Goal: Task Accomplishment & Management: Use online tool/utility

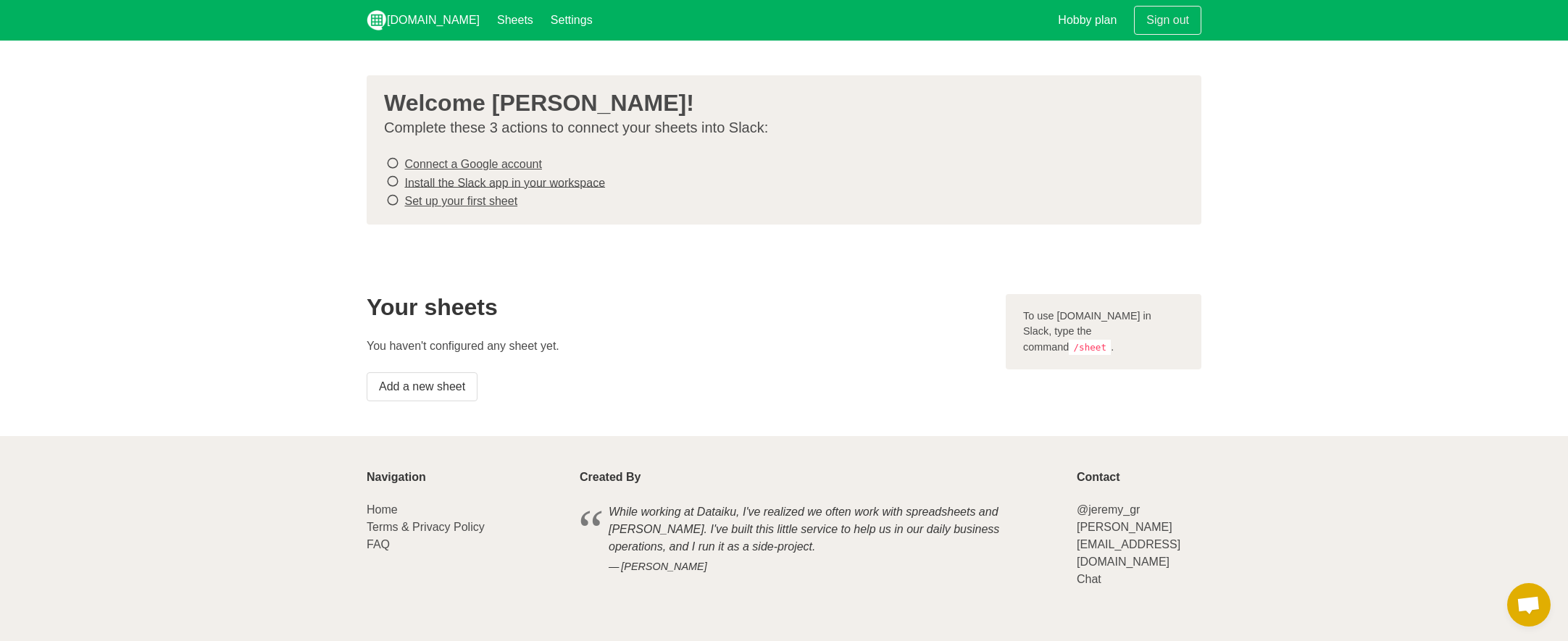
click at [479, 163] on link "Connect a Google account" at bounding box center [473, 164] width 137 height 12
click at [475, 183] on link "Install the Slack app in your workspace" at bounding box center [505, 182] width 201 height 12
click at [475, 195] on link "Set up your first sheet" at bounding box center [460, 201] width 113 height 12
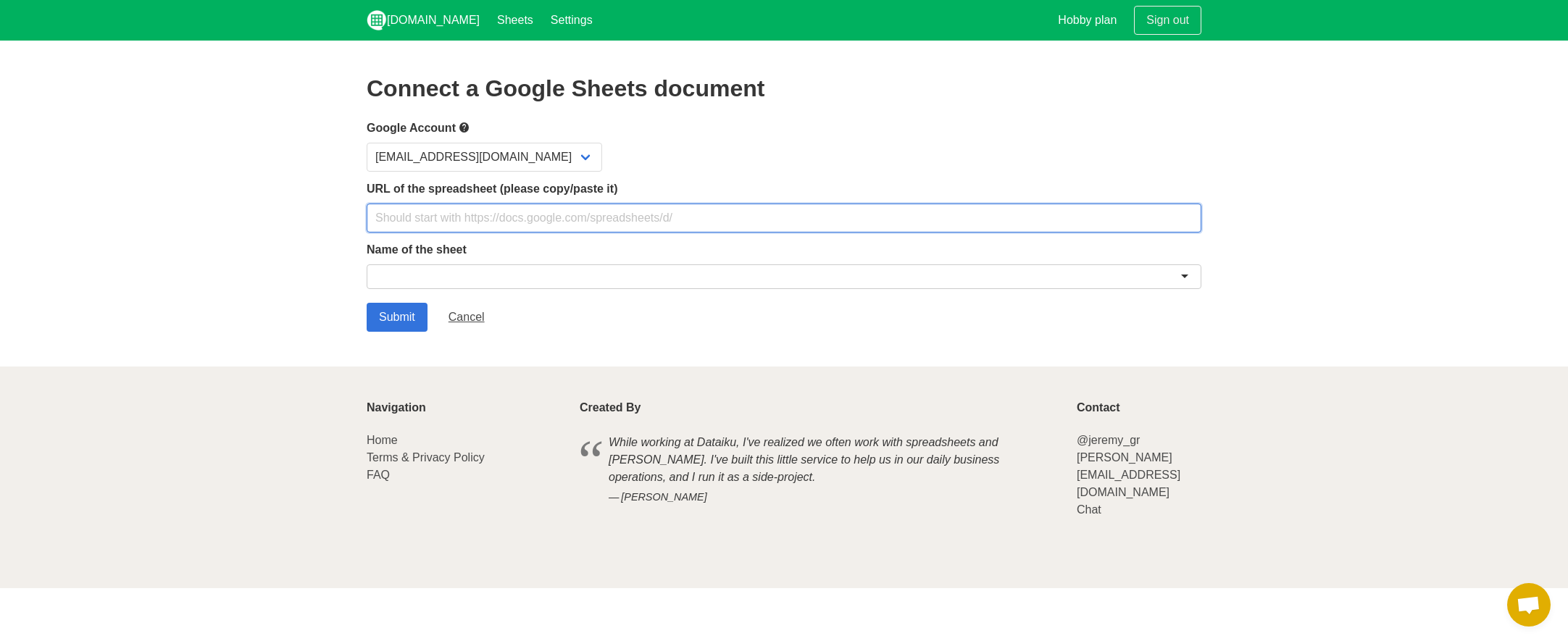
click at [463, 215] on input "text" at bounding box center [784, 218] width 835 height 29
paste input "https://docs.google.com/spreadsheets/d/1wtbxz53ejoUpwi3-YfAmVv6xRjanunPEuqXSqaC…"
type input "https://docs.google.com/spreadsheets/d/1wtbxz53ejoUpwi3-YfAmVv6xRjanunPEuqXSqaC…"
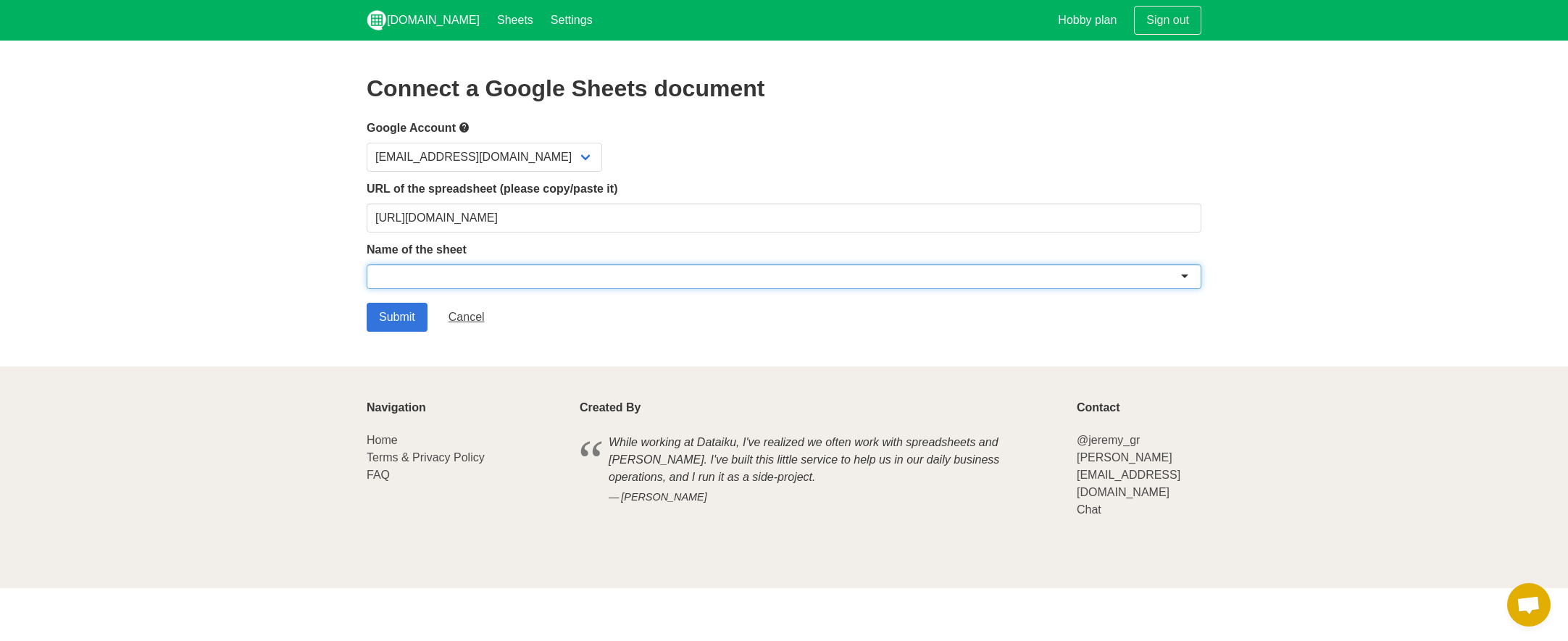
click at [492, 268] on div at bounding box center [784, 277] width 835 height 25
click at [1187, 272] on div at bounding box center [784, 277] width 835 height 25
type input "F"
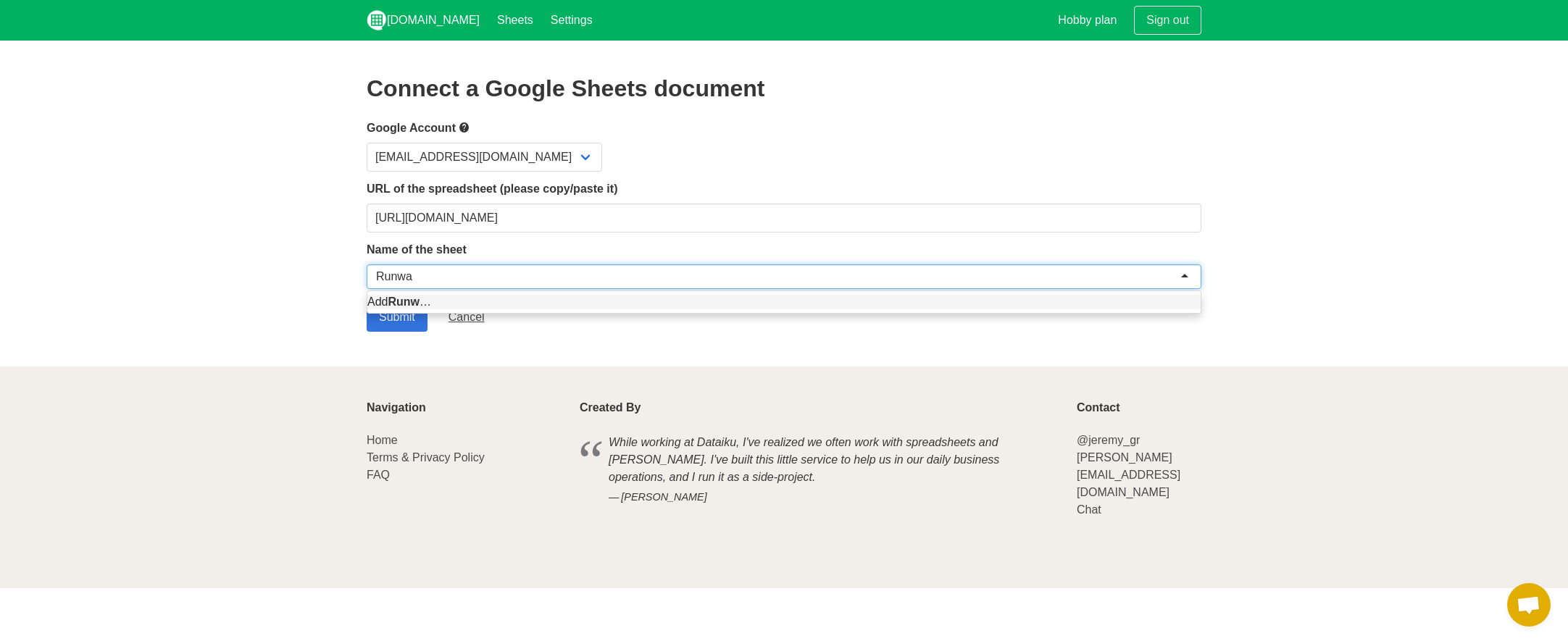
type input "Runway"
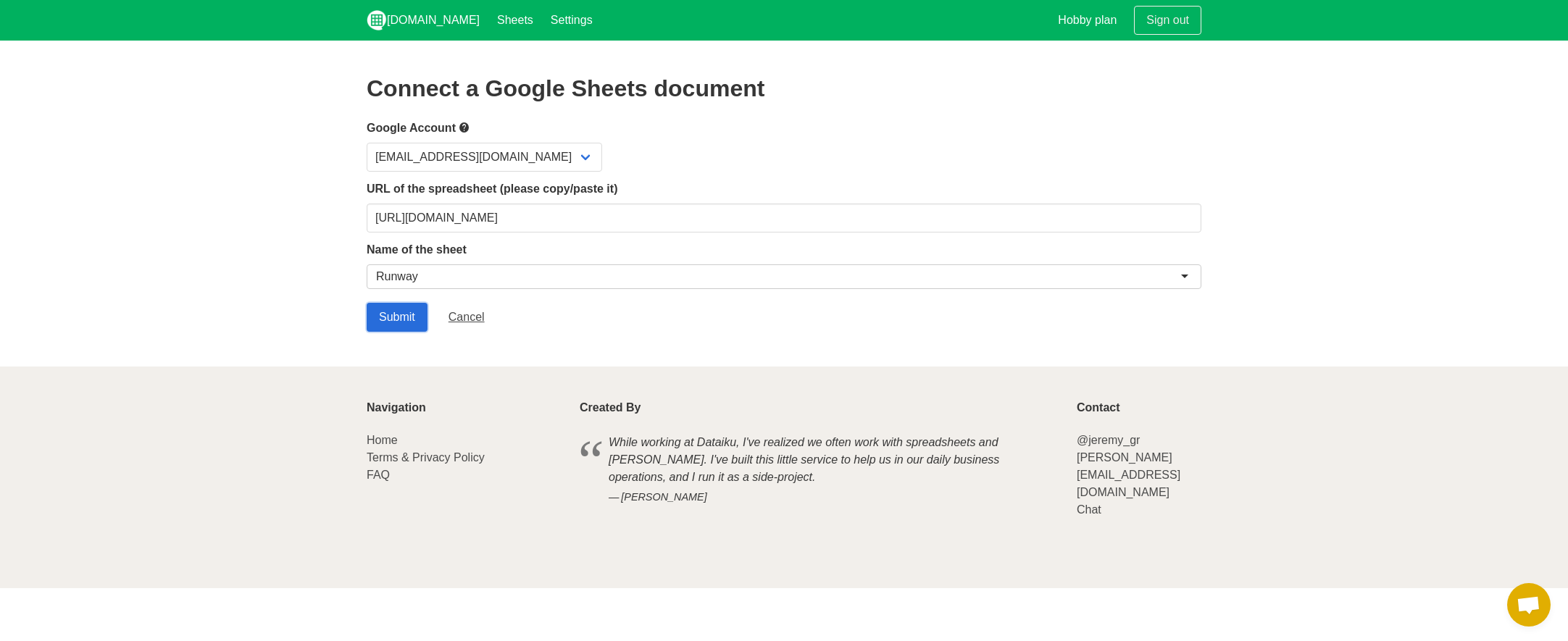
click at [411, 324] on input "Submit" at bounding box center [397, 317] width 61 height 29
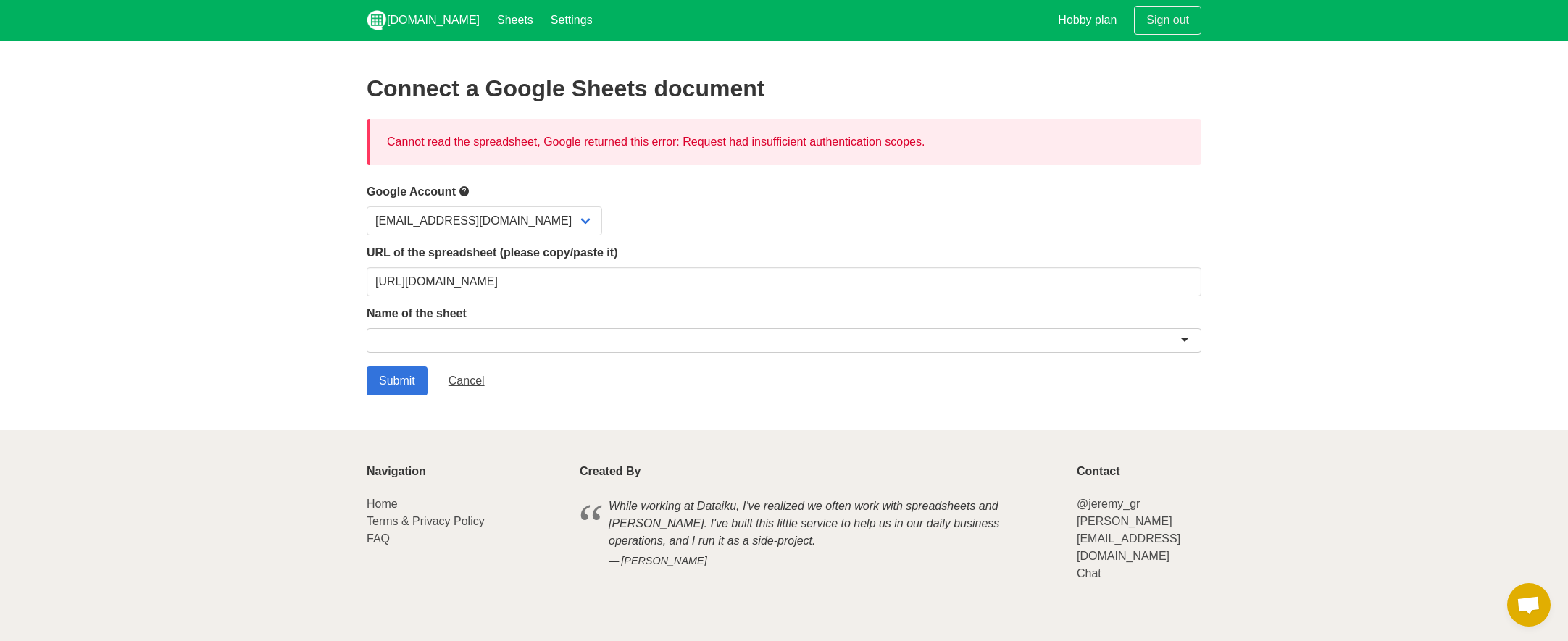
click at [466, 322] on div "Name of the sheet" at bounding box center [784, 331] width 835 height 53
click at [460, 335] on div at bounding box center [784, 340] width 835 height 25
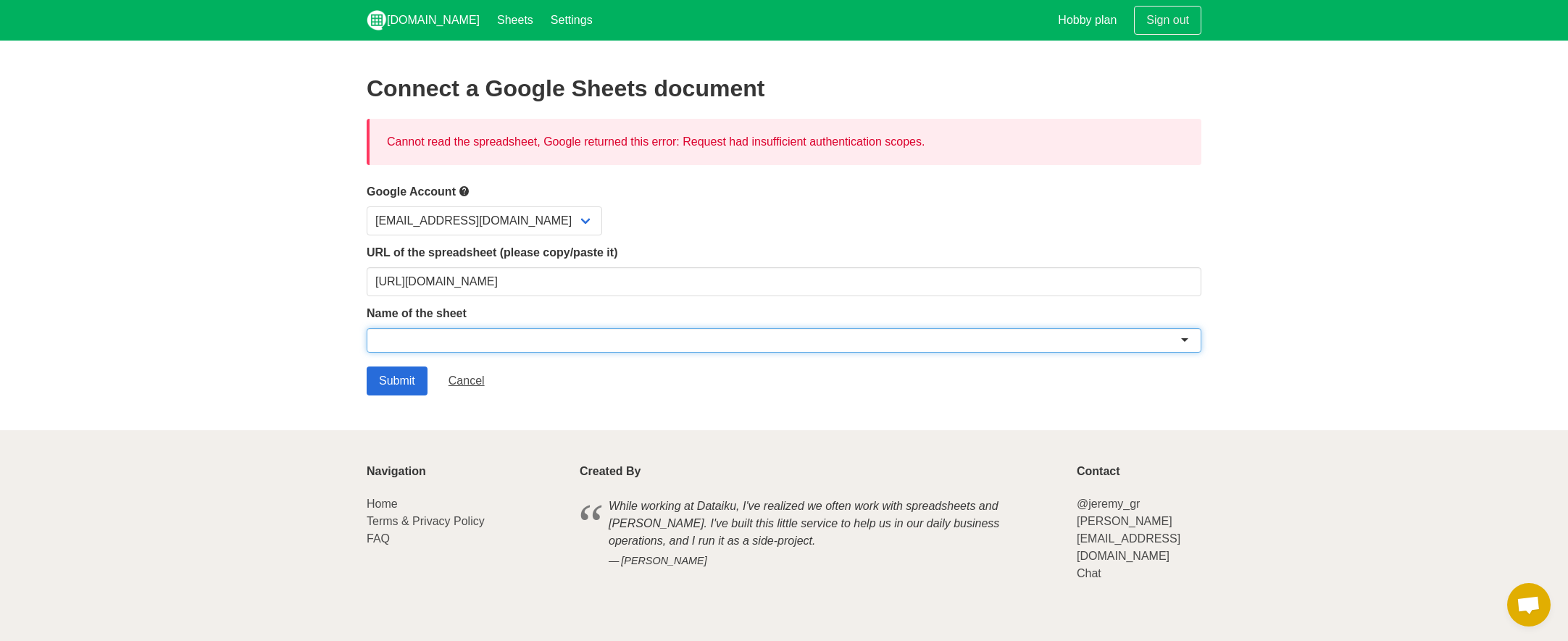
paste input "Financial Forecast | Scenario = Data Gen + Orbit Customers"
type input "Financial Forecast | Scenario = Data Gen + Orbit Customers"
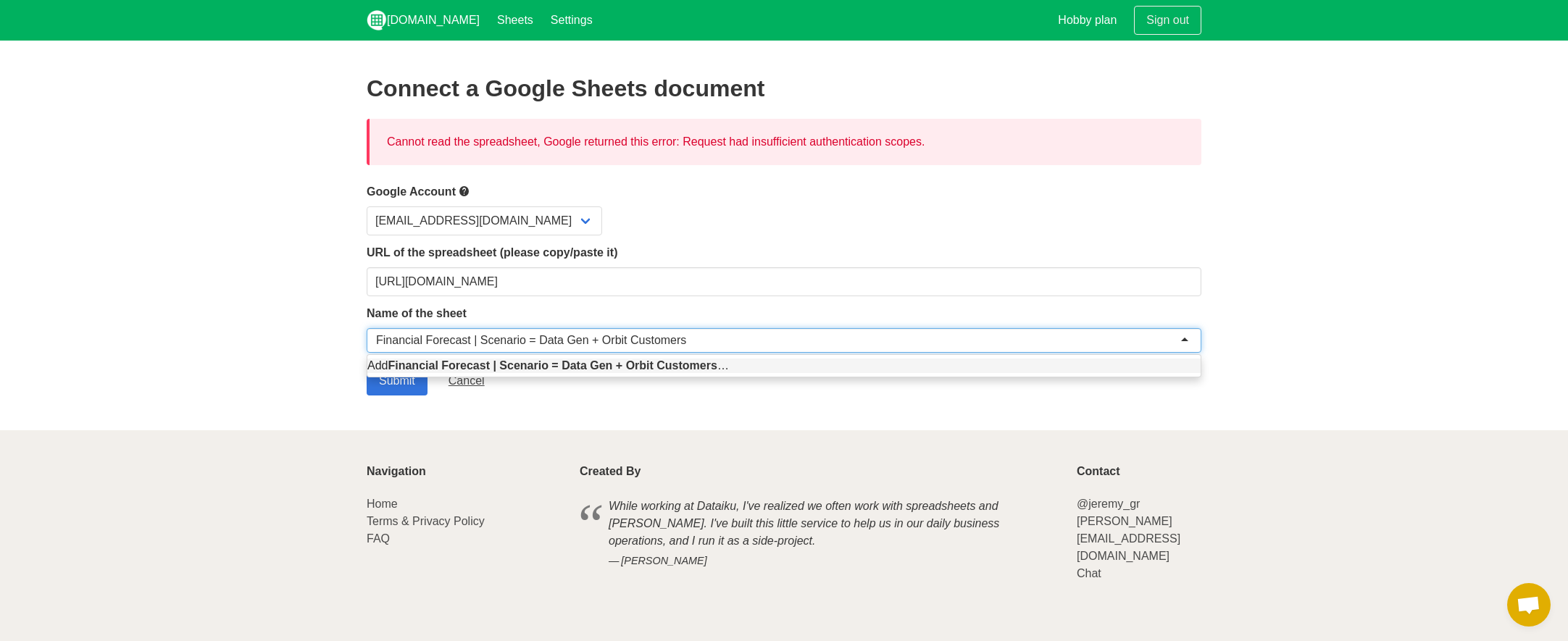
click at [387, 376] on div "Add Financial Forecast | Scenario = Data Gen + Orbit Customers …" at bounding box center [784, 366] width 835 height 23
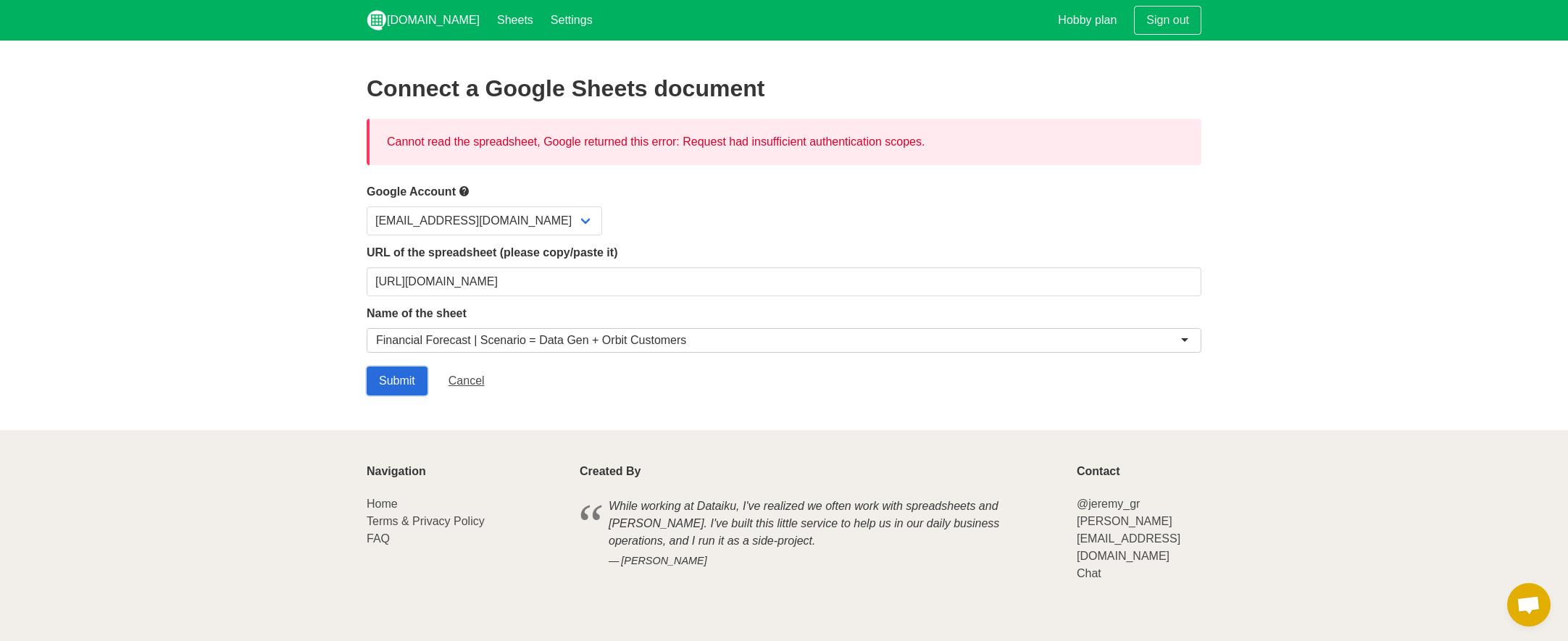
click at [393, 380] on input "Submit" at bounding box center [397, 381] width 61 height 29
click at [449, 310] on label "Name of the sheet" at bounding box center [784, 314] width 835 height 18
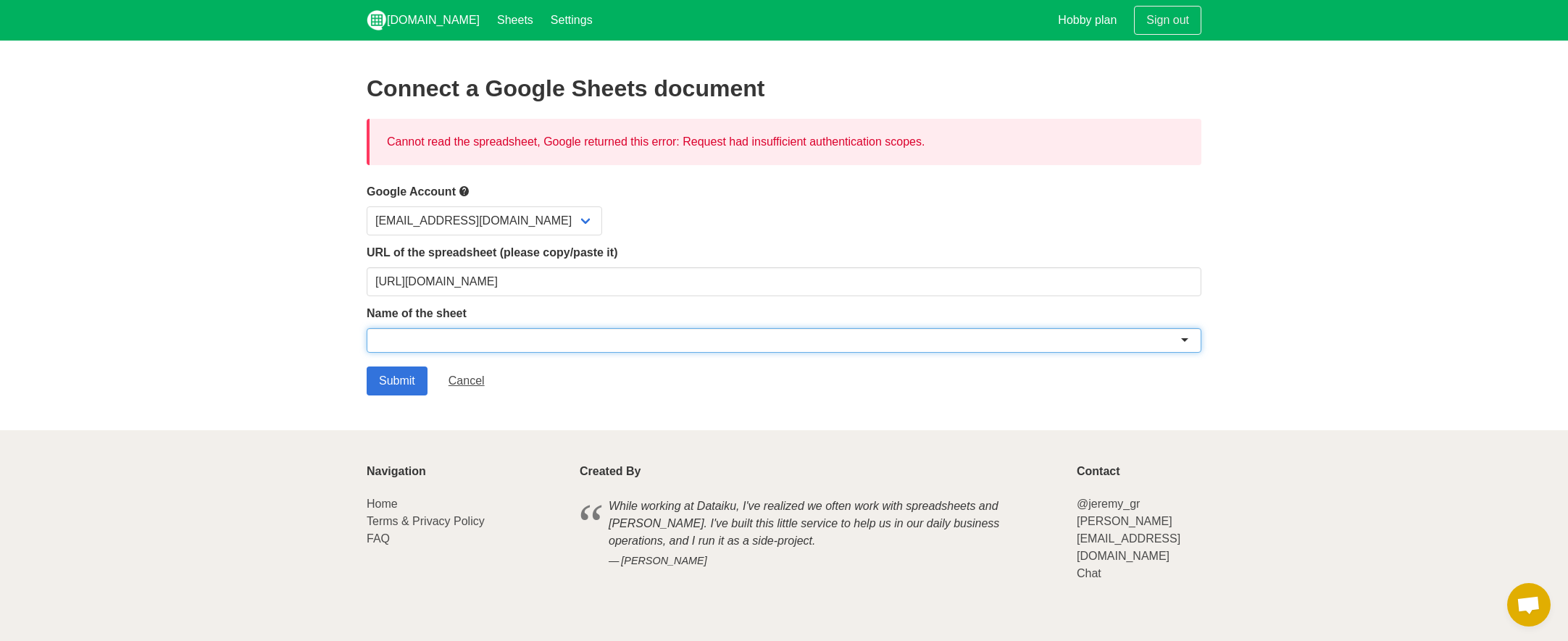
click at [453, 328] on div at bounding box center [784, 340] width 835 height 25
paste input "S1 - Current Financials"
type input "S1 - Current Financials"
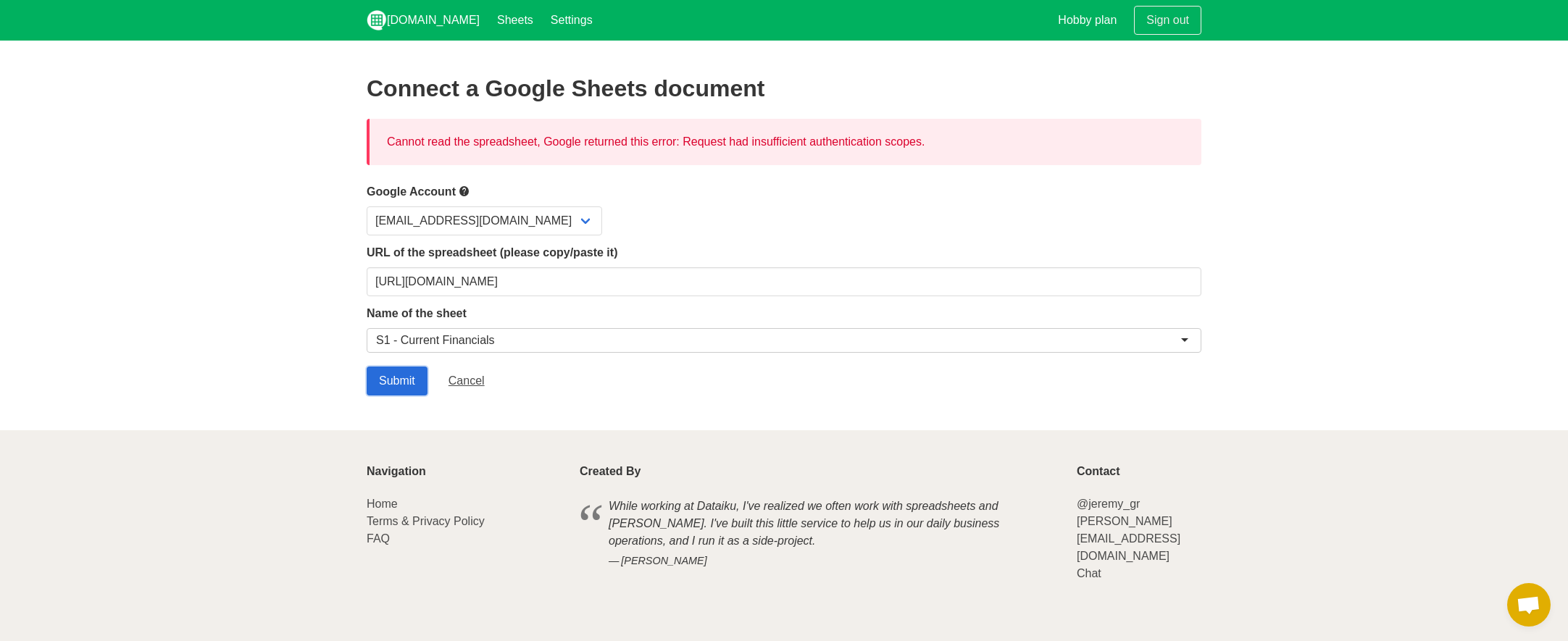
click at [405, 380] on input "Submit" at bounding box center [397, 381] width 61 height 29
click at [475, 223] on select "caelan@tolemy.bio" at bounding box center [484, 221] width 236 height 29
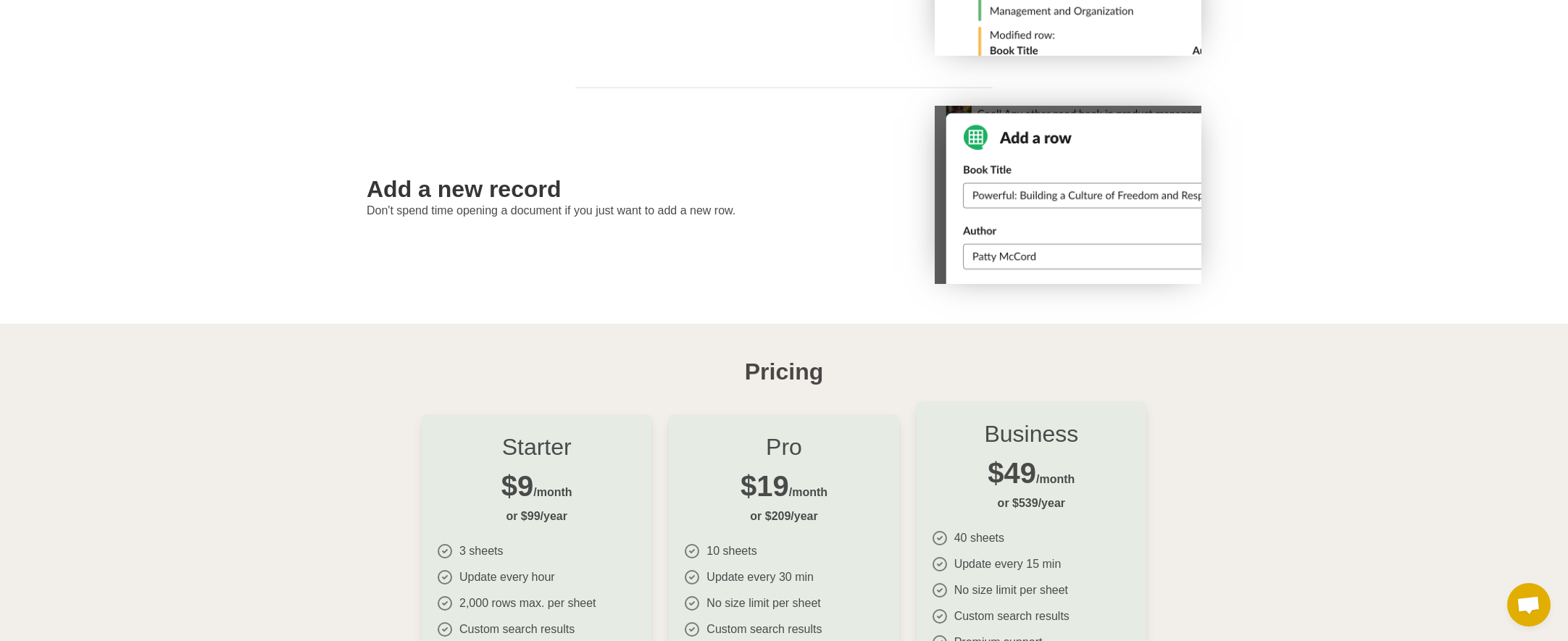
scroll to position [1004, 0]
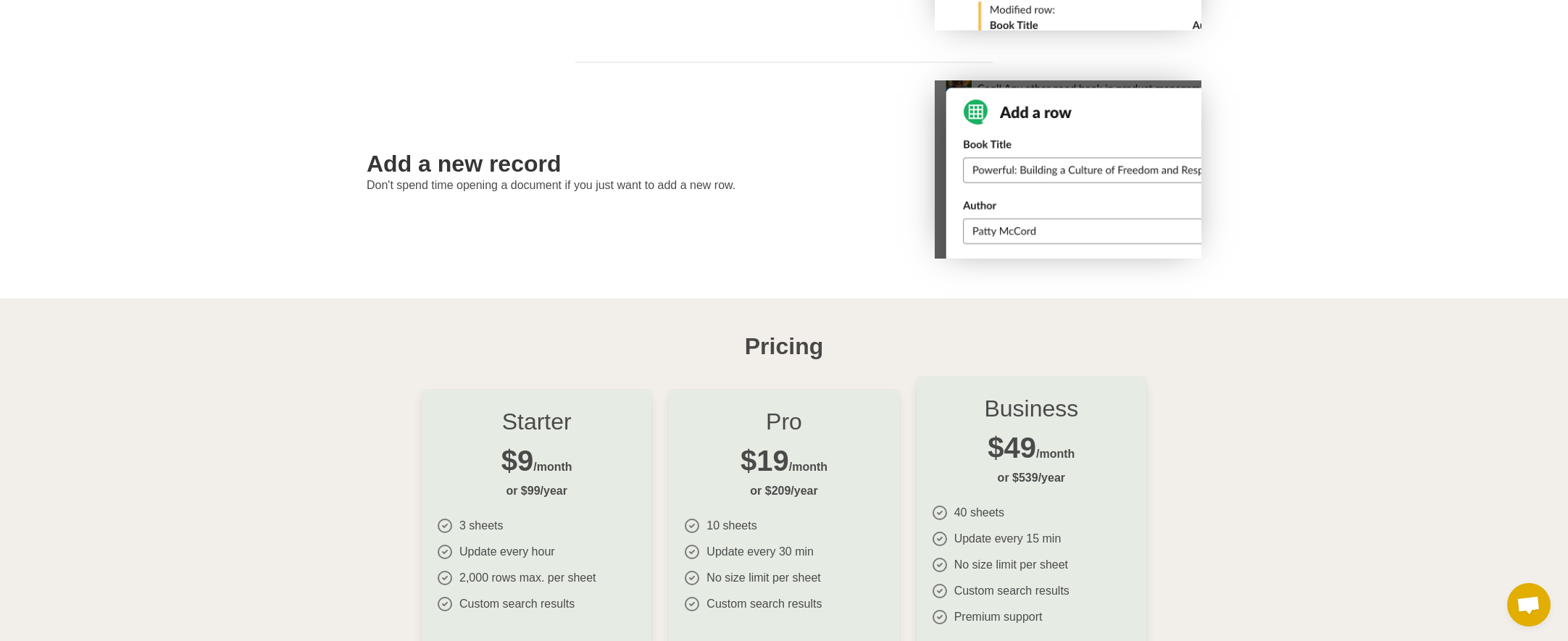
scroll to position [1164, 0]
